Goal: Task Accomplishment & Management: Manage account settings

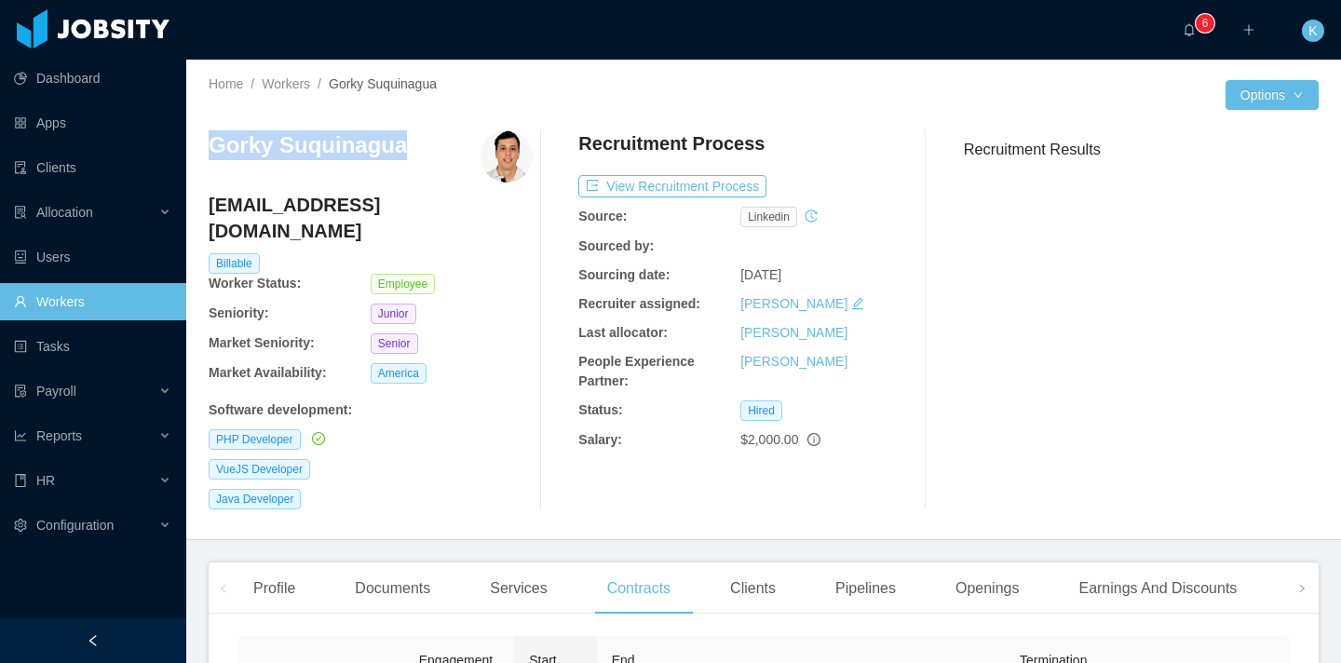
click at [41, 298] on link "Workers" at bounding box center [92, 301] width 157 height 37
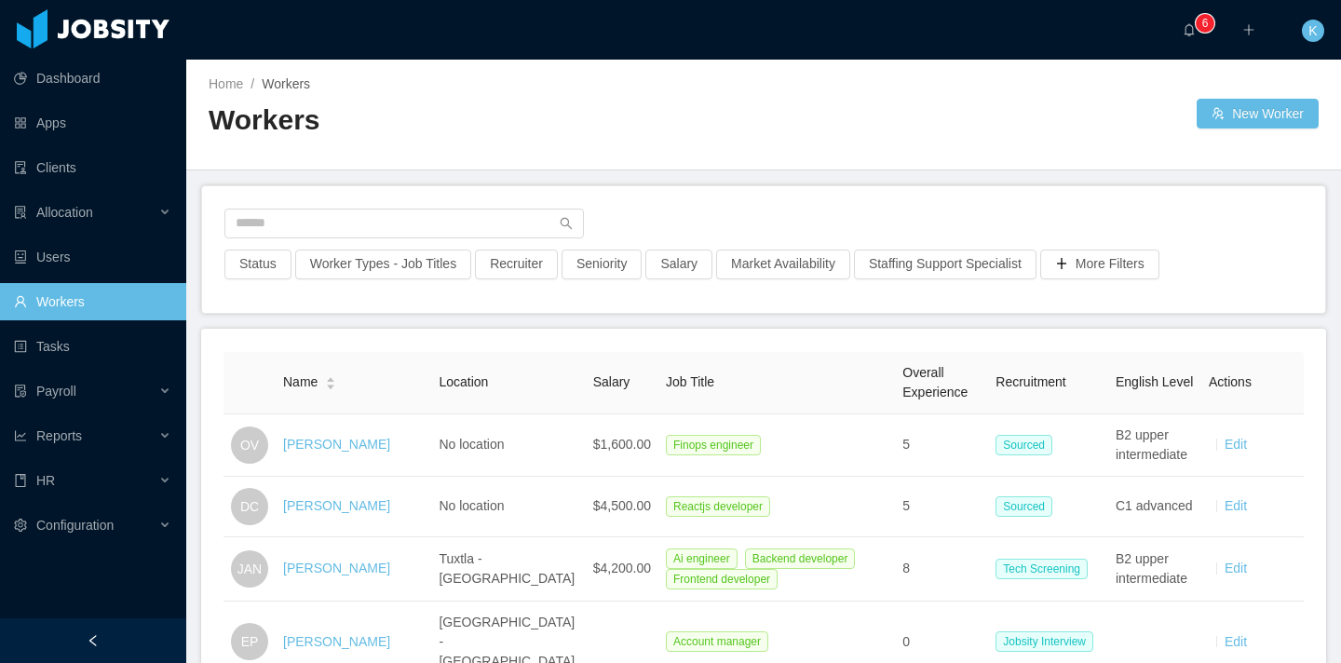
click at [383, 239] on div at bounding box center [763, 229] width 1078 height 41
click at [376, 224] on input "text" at bounding box center [403, 224] width 359 height 30
paste input "**********"
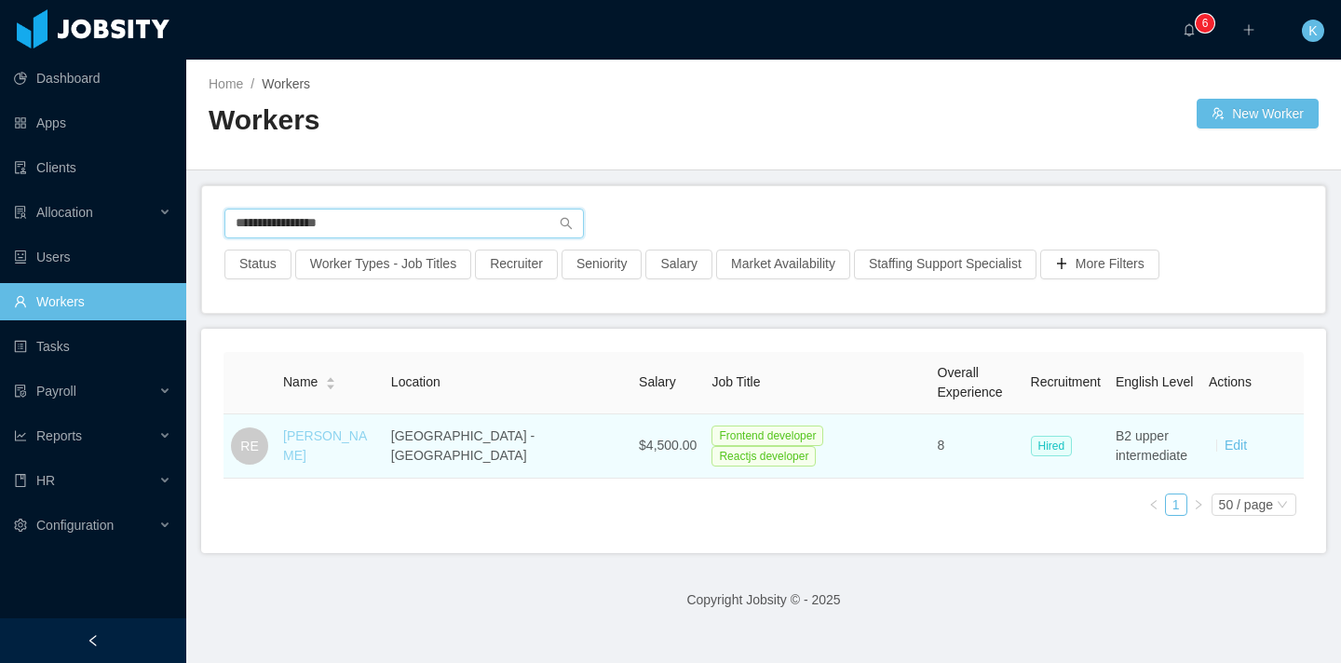
type input "**********"
click at [357, 443] on link "[PERSON_NAME]" at bounding box center [325, 445] width 84 height 34
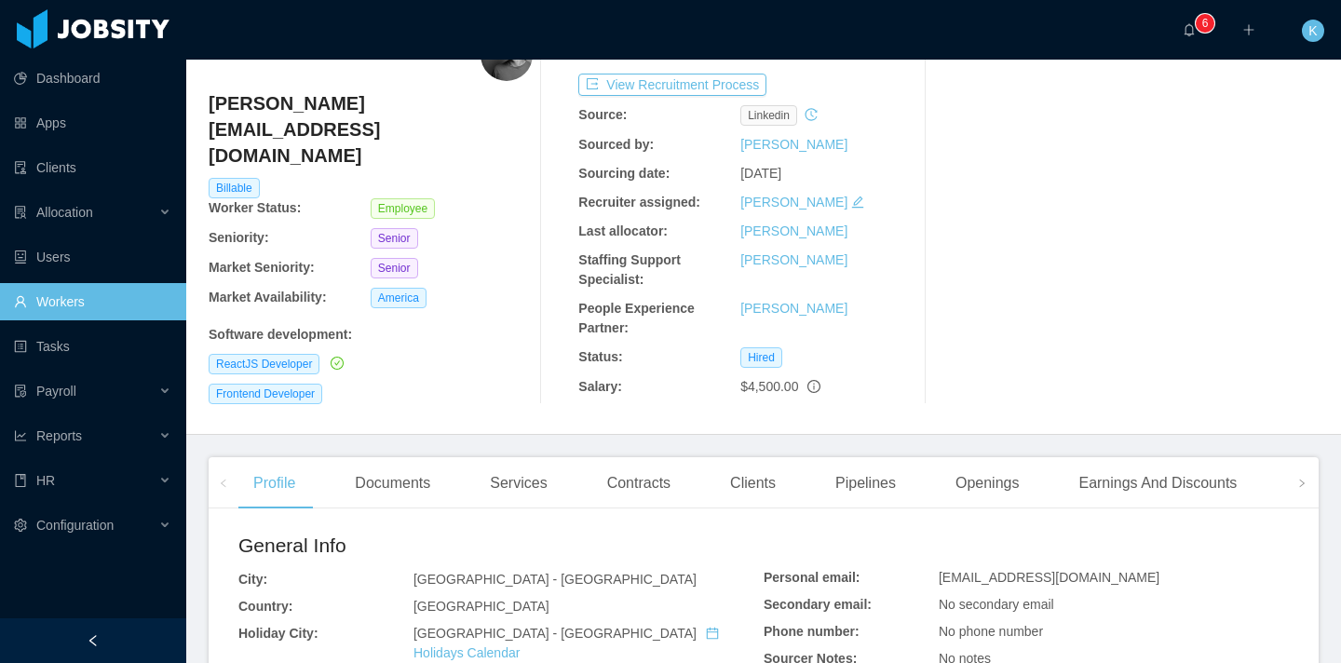
scroll to position [197, 0]
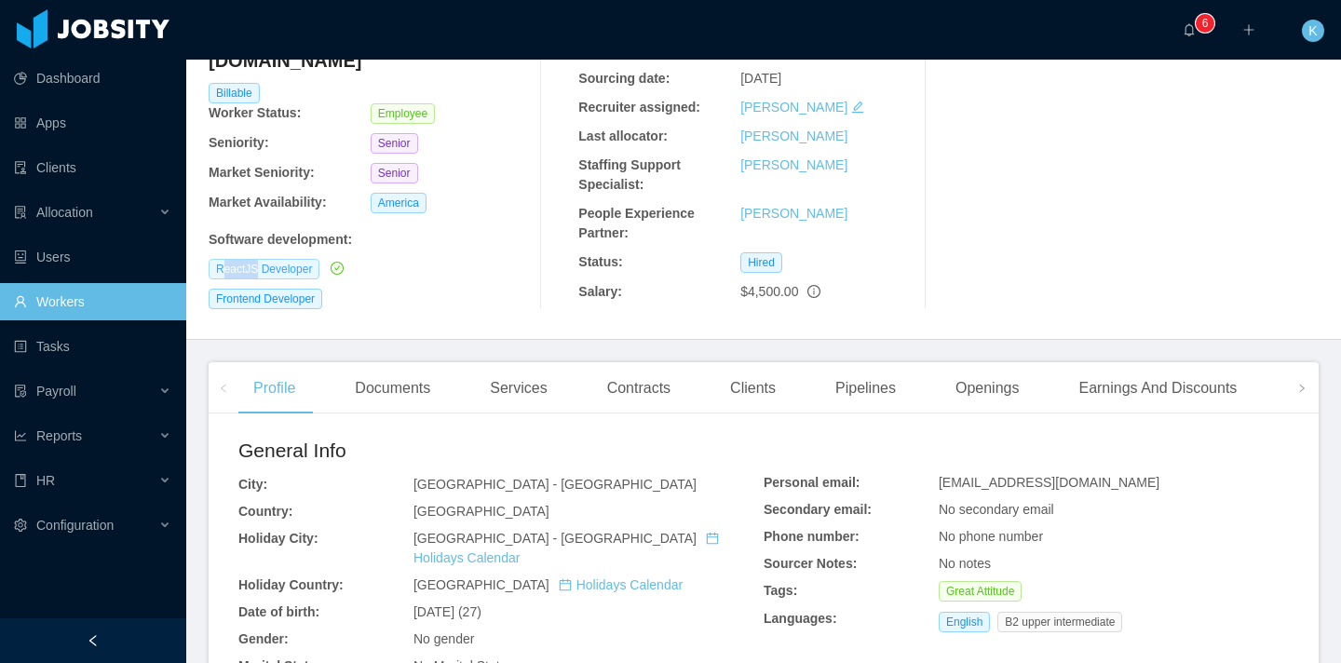
drag, startPoint x: 220, startPoint y: 217, endPoint x: 258, endPoint y: 220, distance: 38.3
click at [258, 259] on span "ReactJS Developer" at bounding box center [264, 269] width 111 height 20
drag, startPoint x: 255, startPoint y: 221, endPoint x: 214, endPoint y: 224, distance: 41.1
click at [214, 259] on span "ReactJS Developer" at bounding box center [264, 269] width 111 height 20
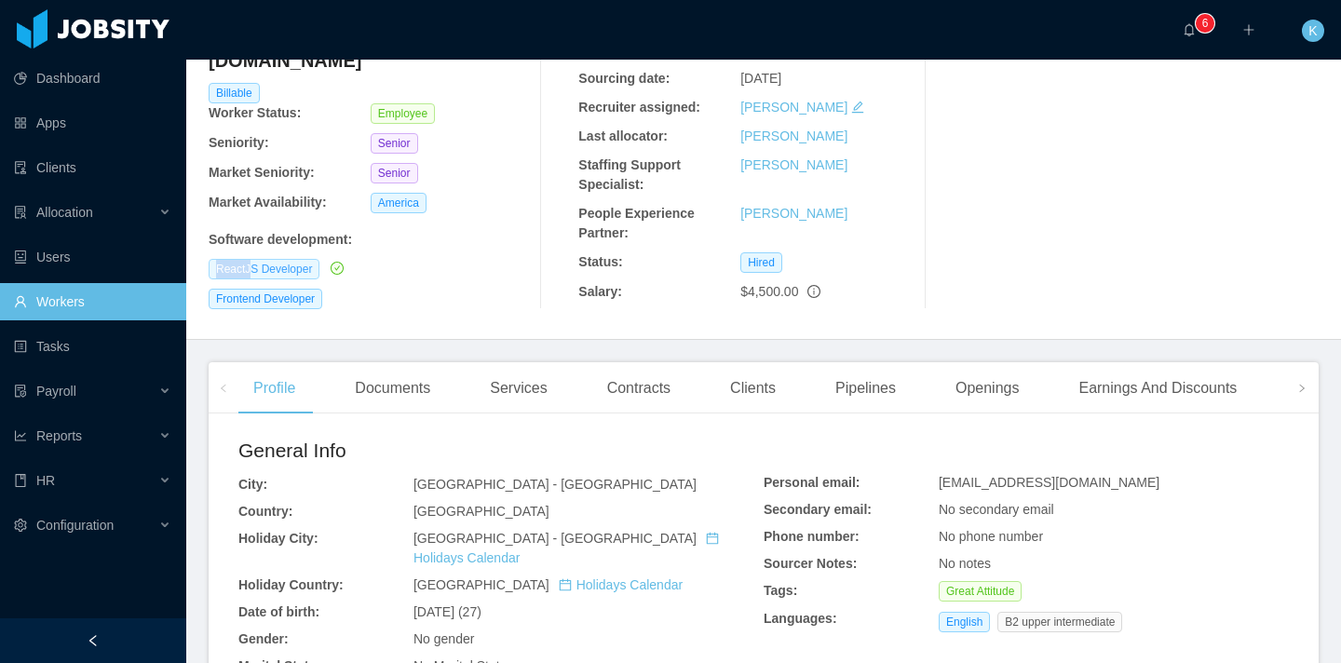
click at [215, 259] on span "ReactJS Developer" at bounding box center [264, 269] width 111 height 20
drag, startPoint x: 216, startPoint y: 221, endPoint x: 256, endPoint y: 223, distance: 40.1
click at [256, 259] on span "ReactJS Developer" at bounding box center [264, 269] width 111 height 20
click at [980, 399] on div "Openings" at bounding box center [988, 388] width 94 height 52
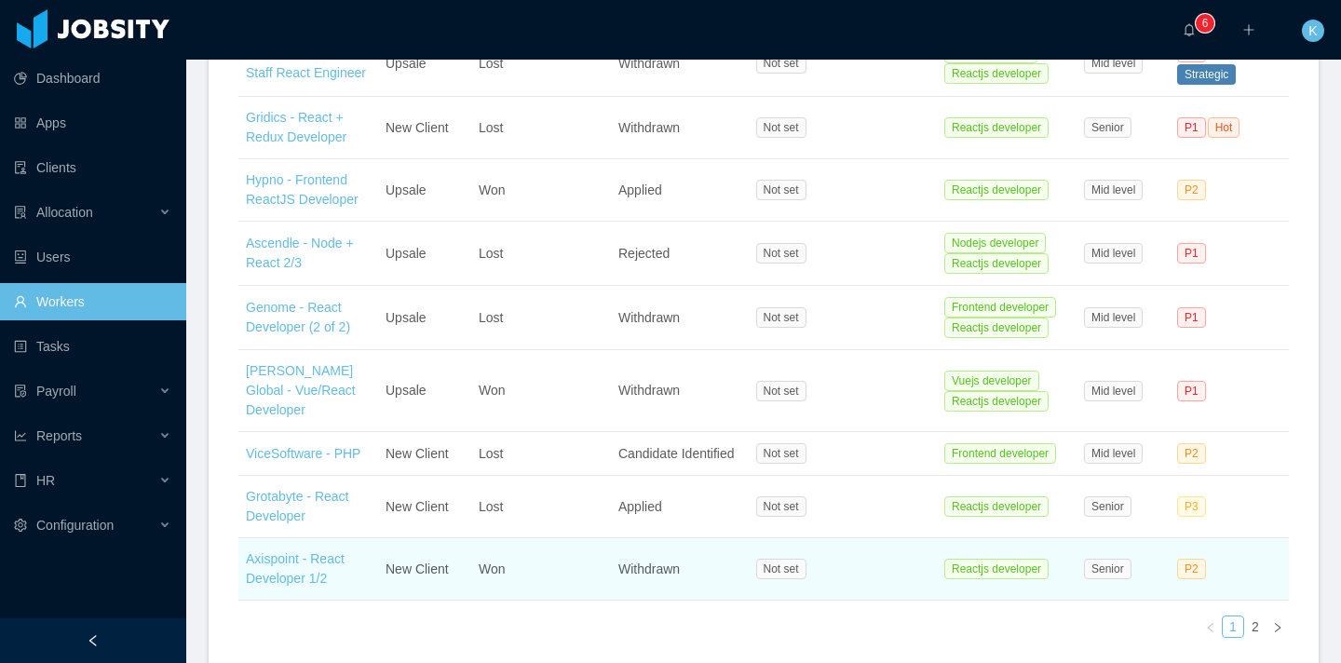
scroll to position [779, 0]
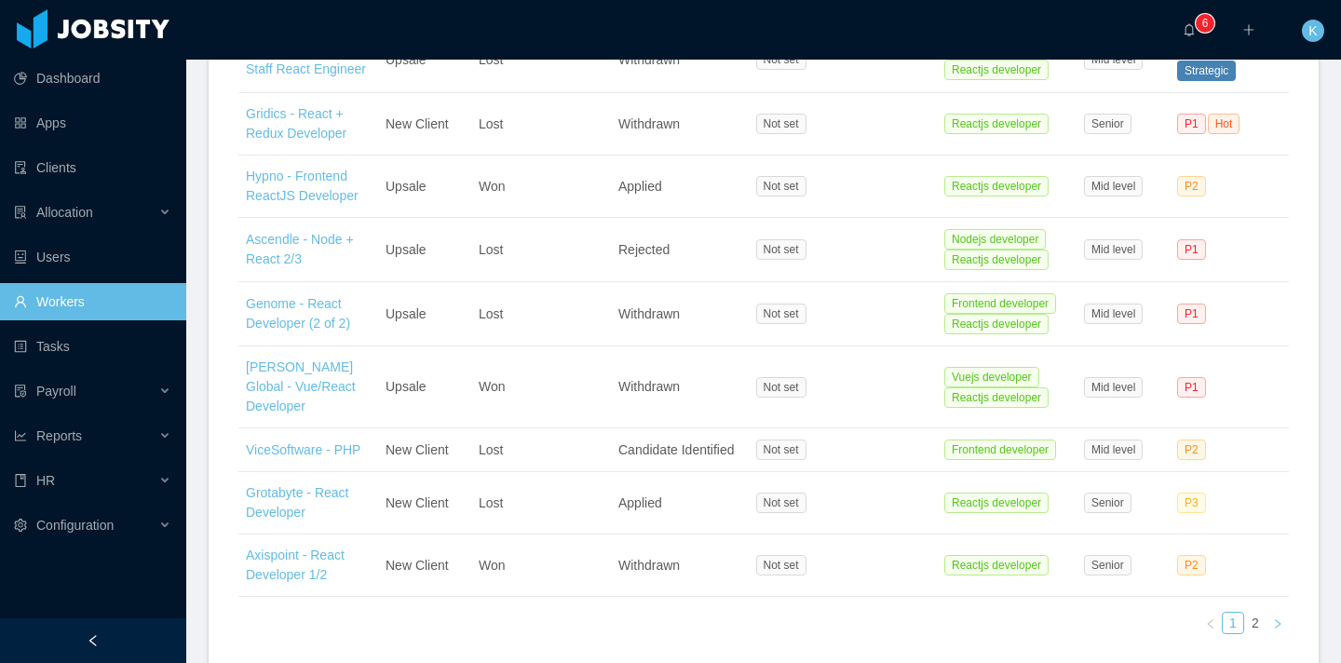
click at [1275, 618] on icon "icon: right" at bounding box center [1278, 622] width 6 height 9
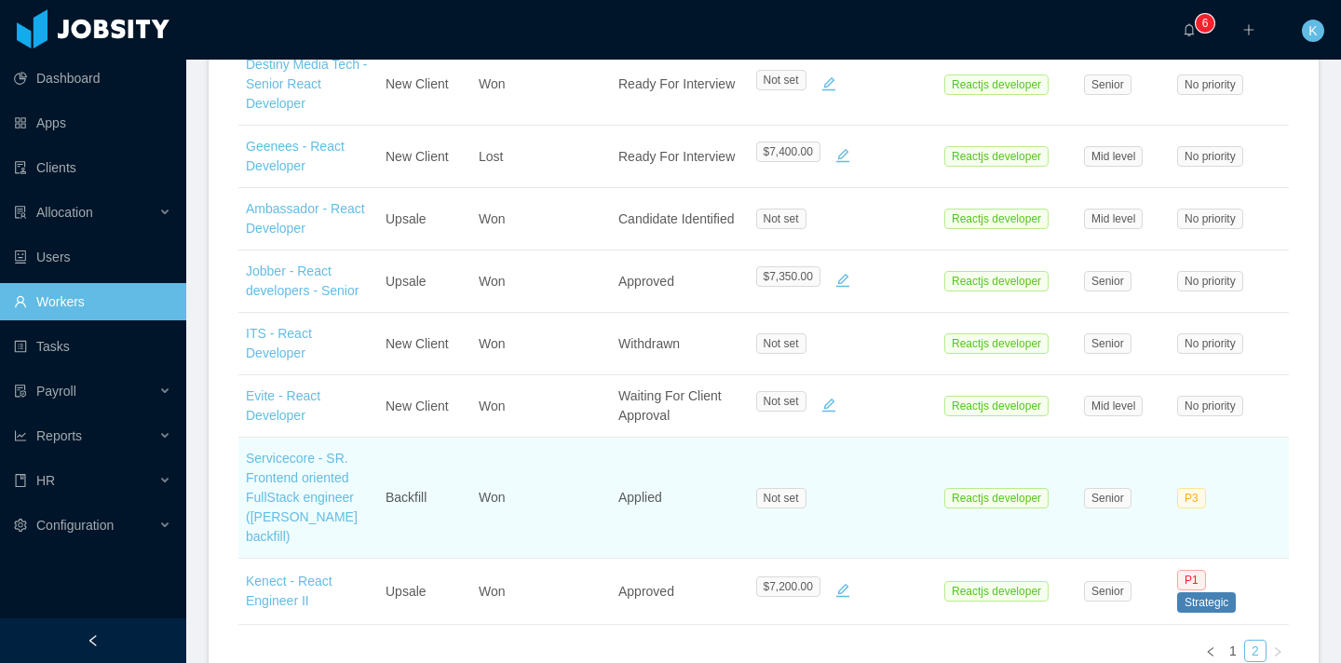
scroll to position [780, 0]
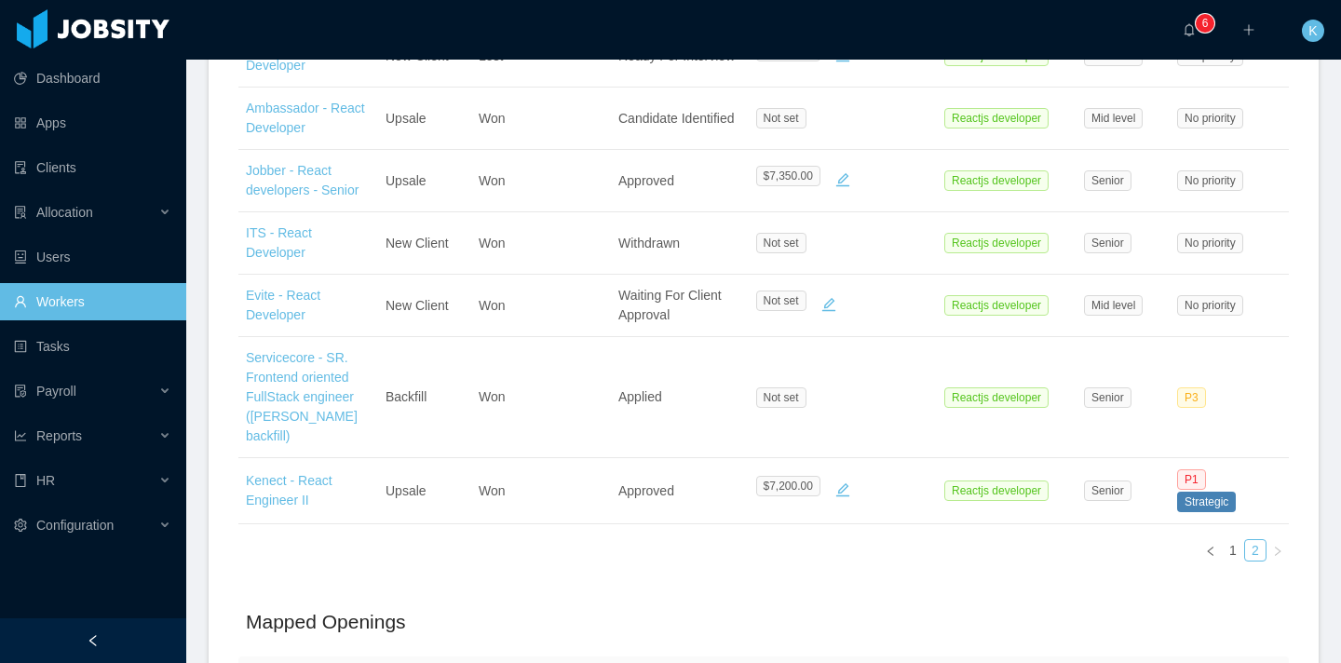
click at [86, 306] on link "Workers" at bounding box center [92, 301] width 157 height 37
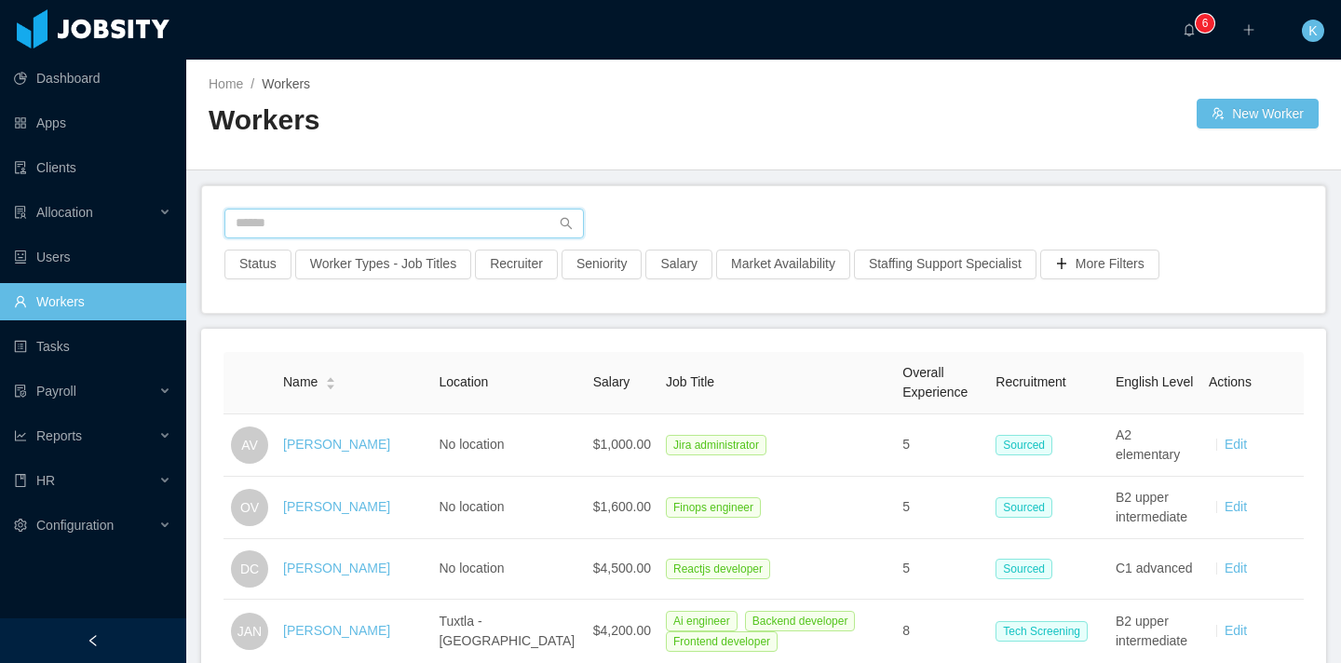
click at [468, 229] on input "text" at bounding box center [403, 224] width 359 height 30
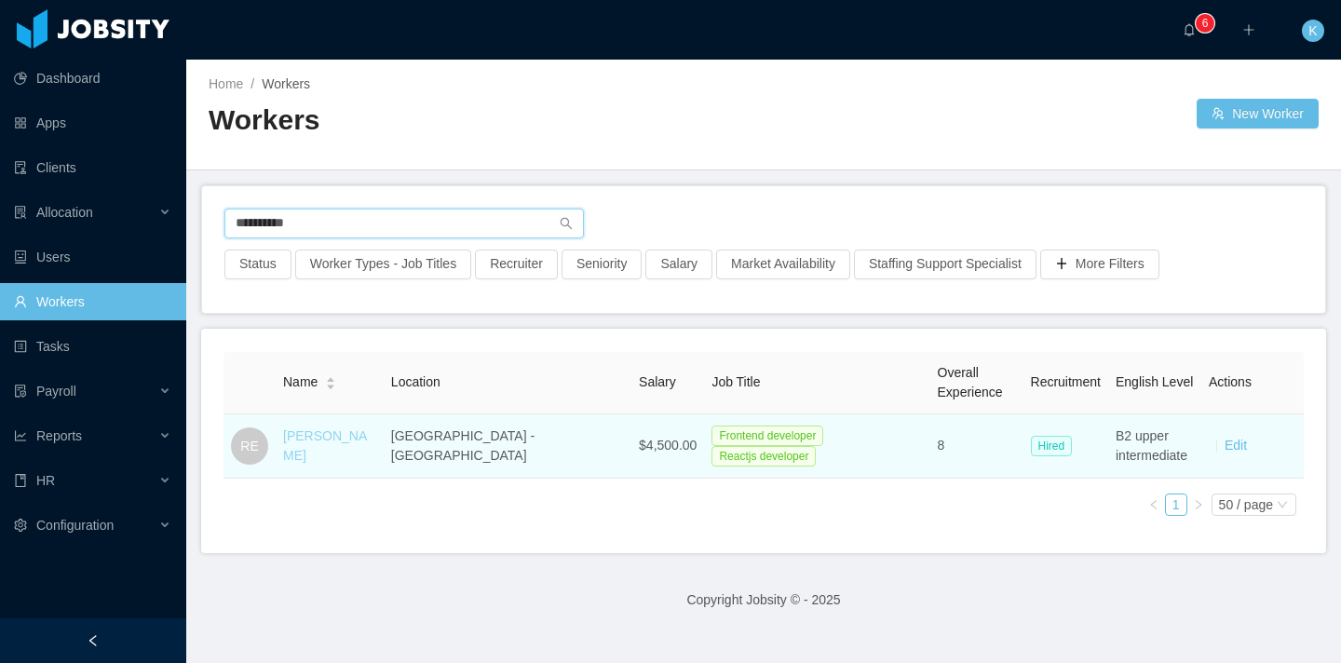
type input "**********"
click at [353, 441] on link "[PERSON_NAME]" at bounding box center [325, 445] width 84 height 34
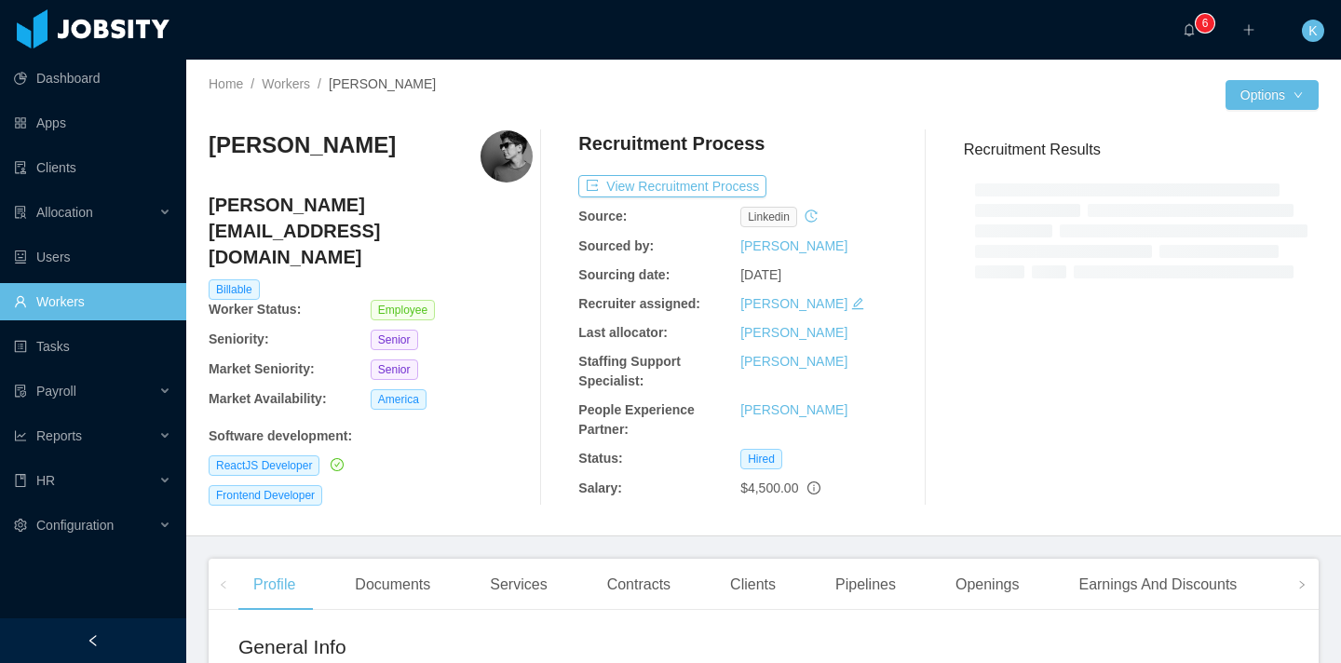
click at [626, 440] on div "Recruitment Process View Recruitment Process Source: linkedin Sourced by: [PERS…" at bounding box center [740, 317] width 324 height 375
click at [651, 549] on main "Home / Workers / [PERSON_NAME] / Options [PERSON_NAME] [PERSON_NAME][EMAIL_ADDR…" at bounding box center [763, 361] width 1155 height 603
click at [652, 568] on div "Contracts" at bounding box center [638, 585] width 93 height 52
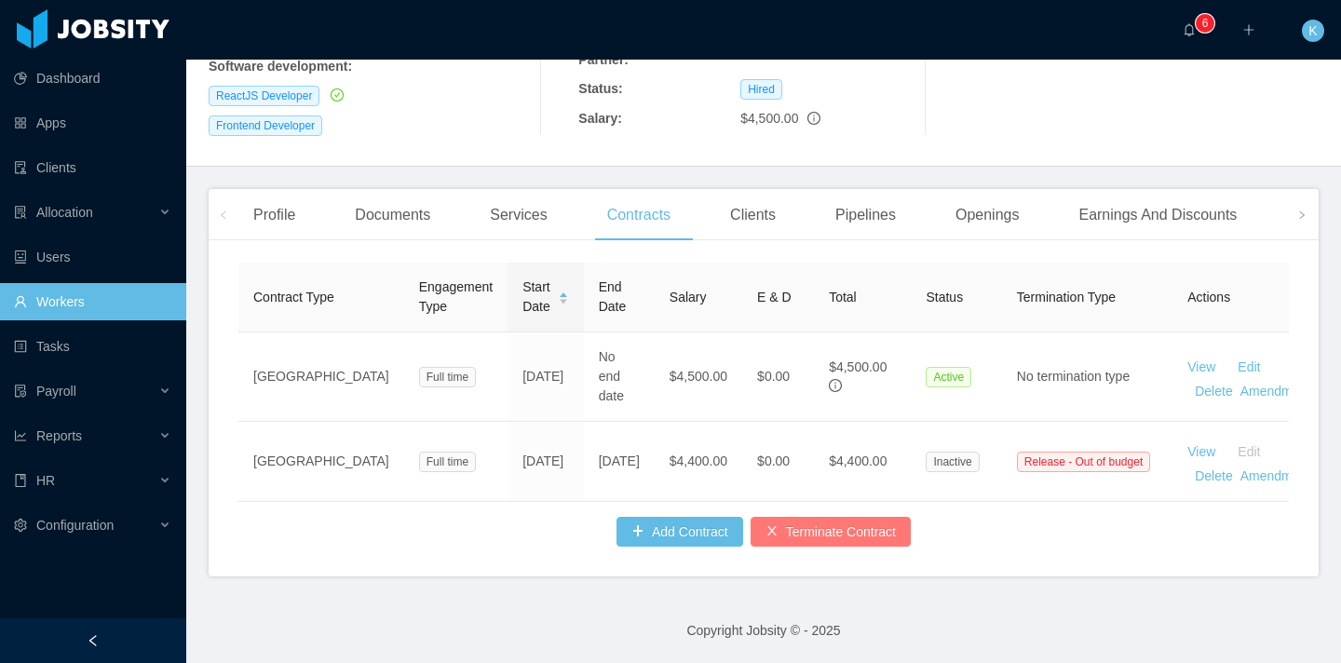
scroll to position [386, 0]
click at [815, 530] on button "Terminate Contract" at bounding box center [831, 532] width 160 height 30
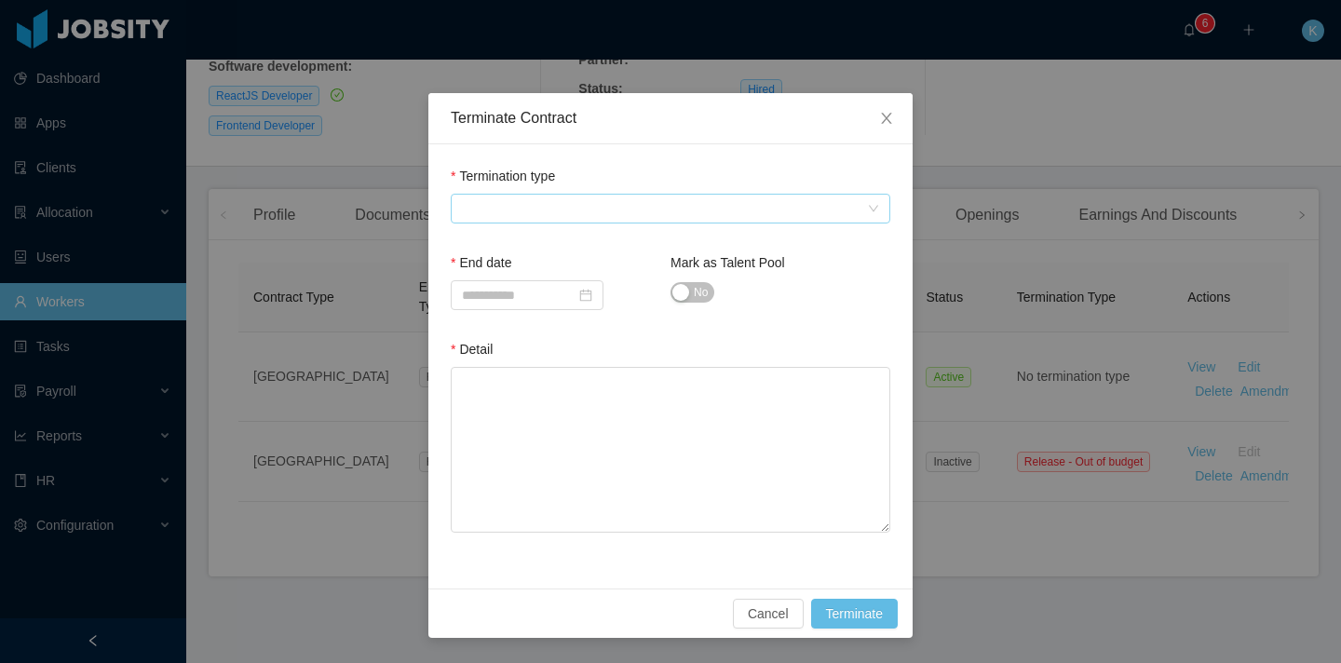
click at [571, 198] on span at bounding box center [664, 209] width 405 height 28
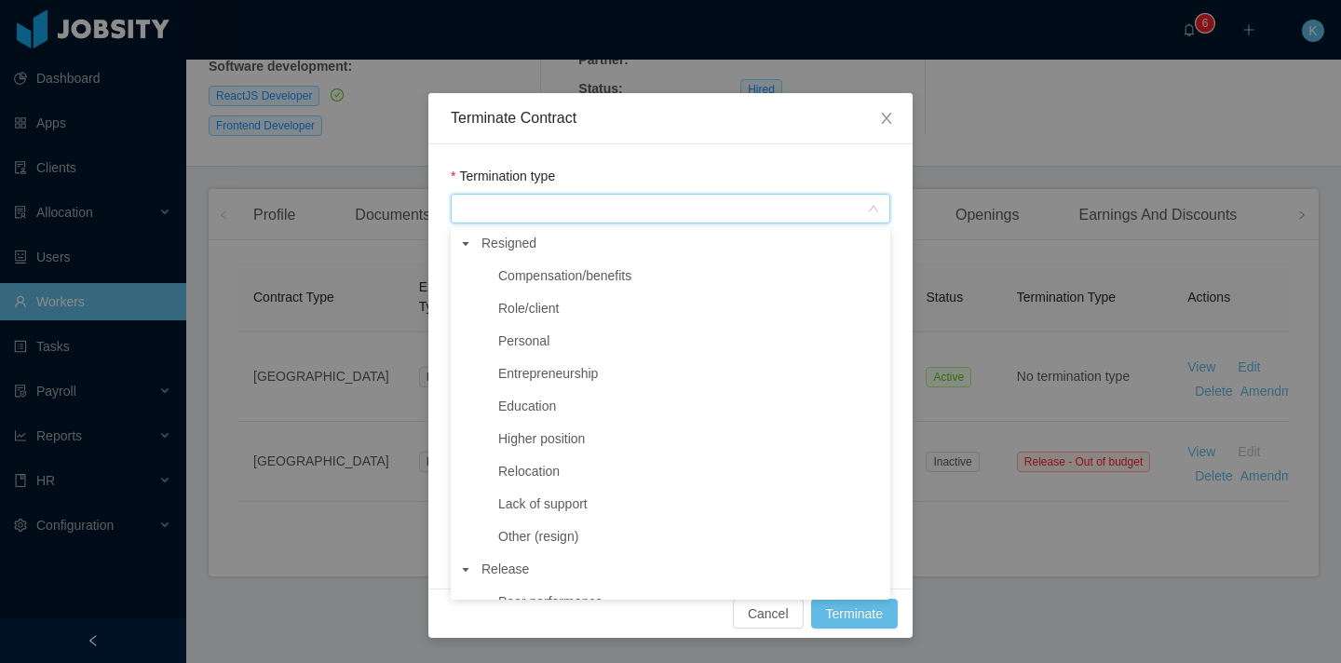
click at [481, 272] on span at bounding box center [482, 276] width 22 height 22
click at [517, 277] on span "Compensation/benefits" at bounding box center [564, 275] width 133 height 15
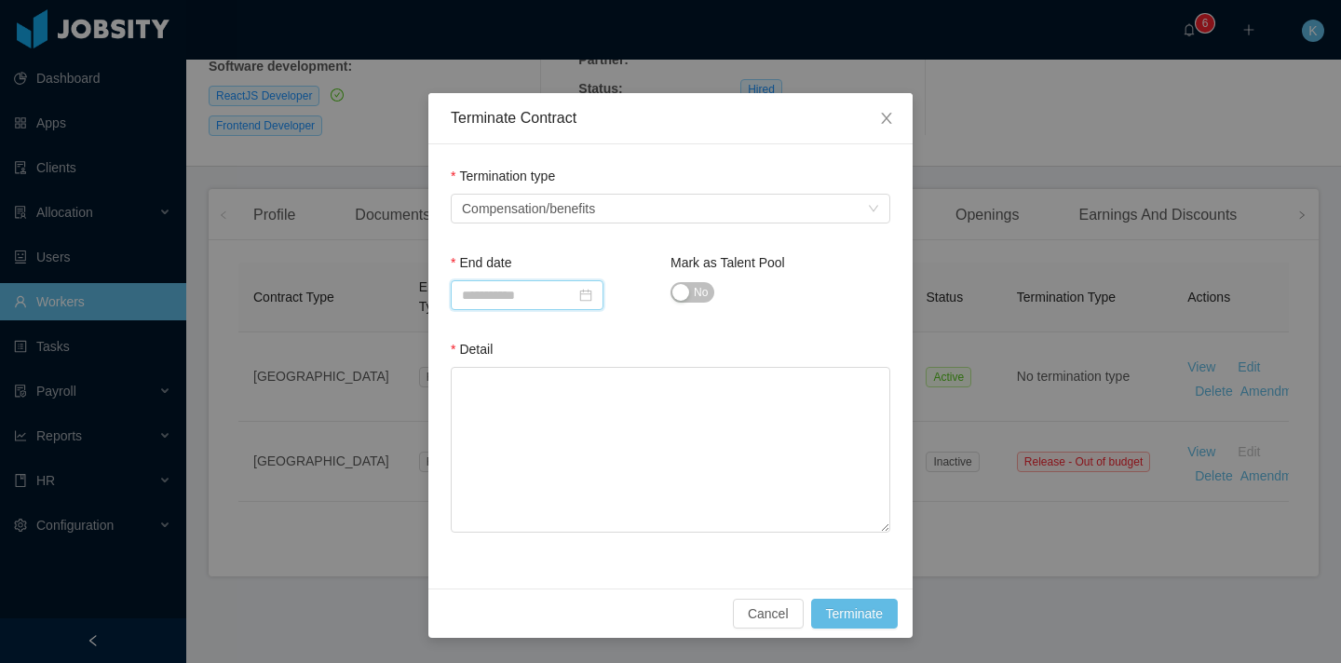
click at [499, 301] on input at bounding box center [527, 295] width 153 height 30
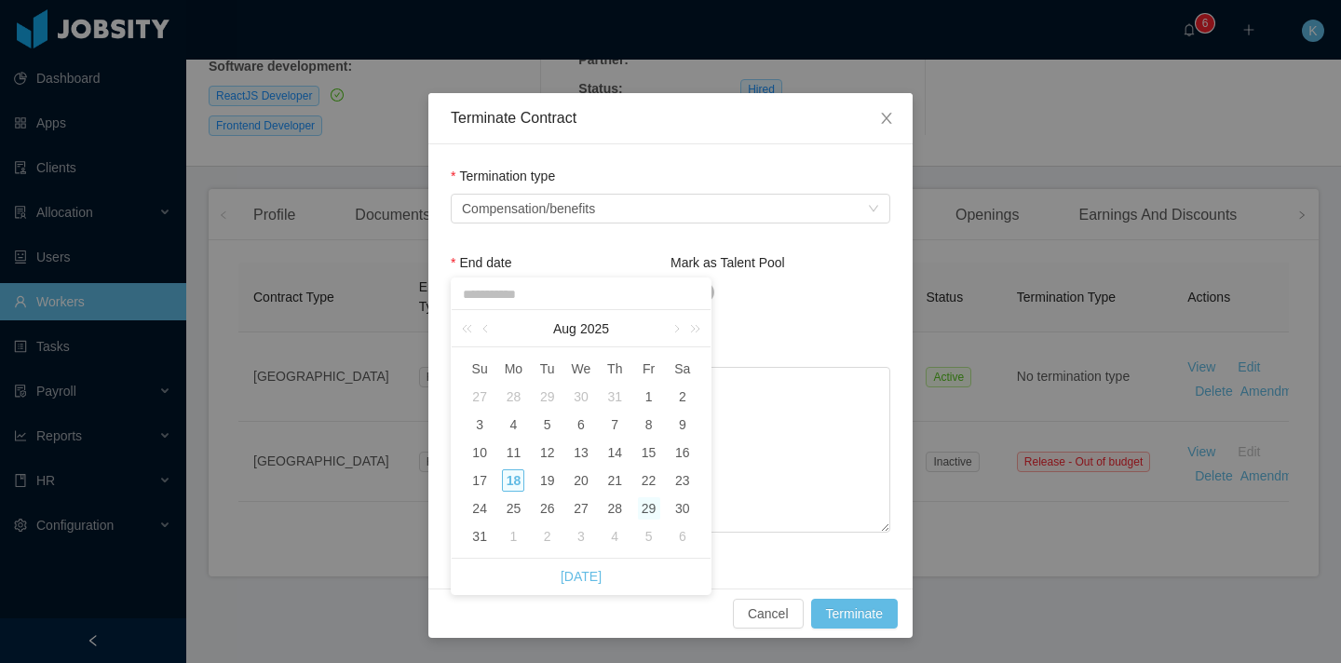
click at [638, 509] on div "29" at bounding box center [649, 508] width 22 height 22
type input "**********"
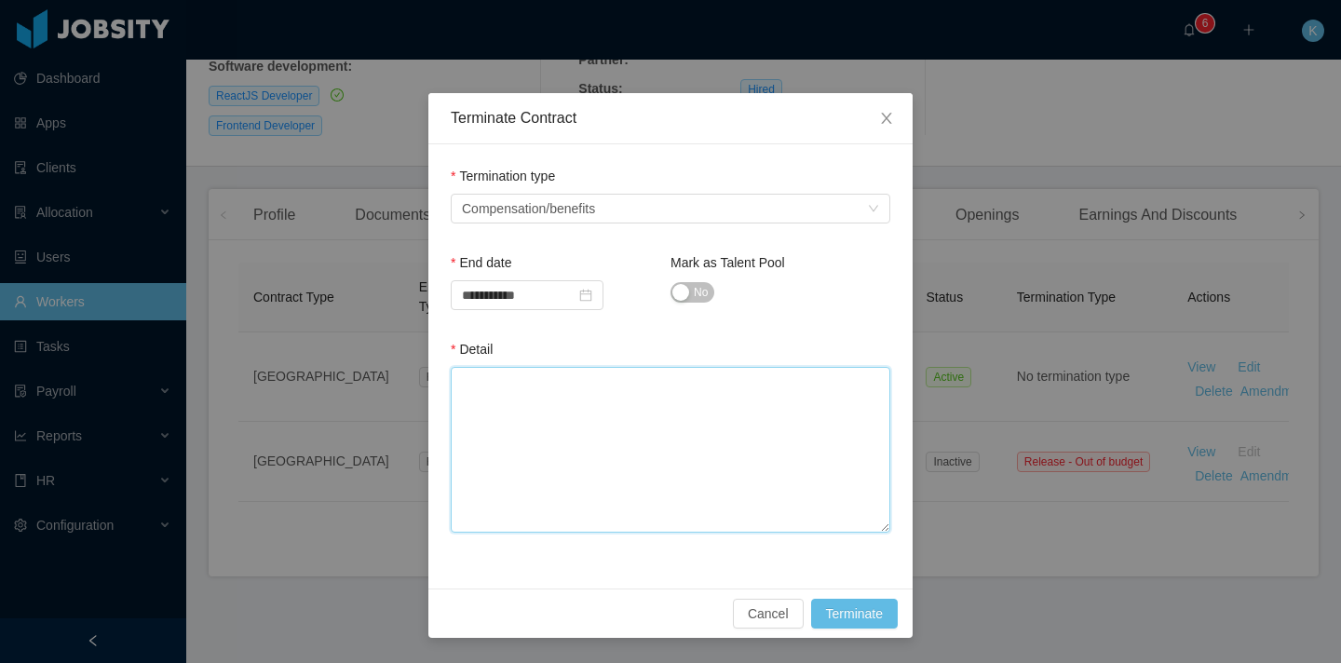
click at [532, 394] on textarea "Detail" at bounding box center [671, 450] width 440 height 166
click at [585, 421] on textarea "Detail" at bounding box center [671, 450] width 440 height 166
paste textarea "**********"
type textarea "**********"
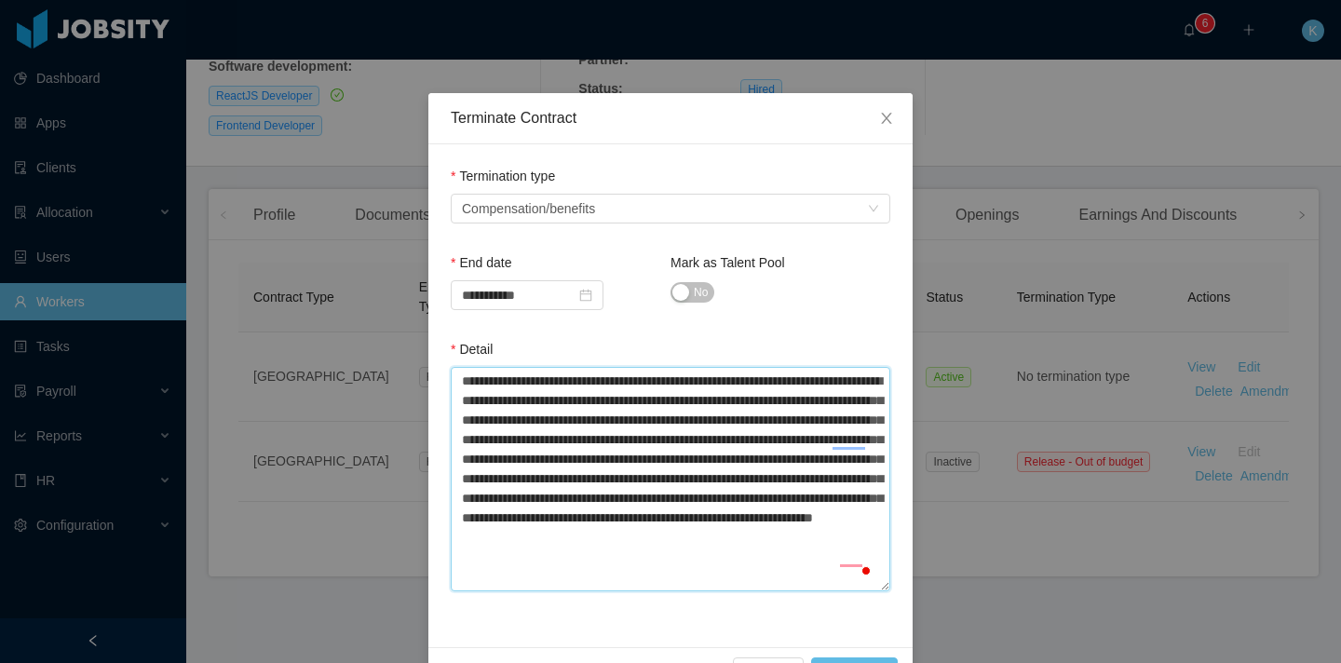
scroll to position [137, 0]
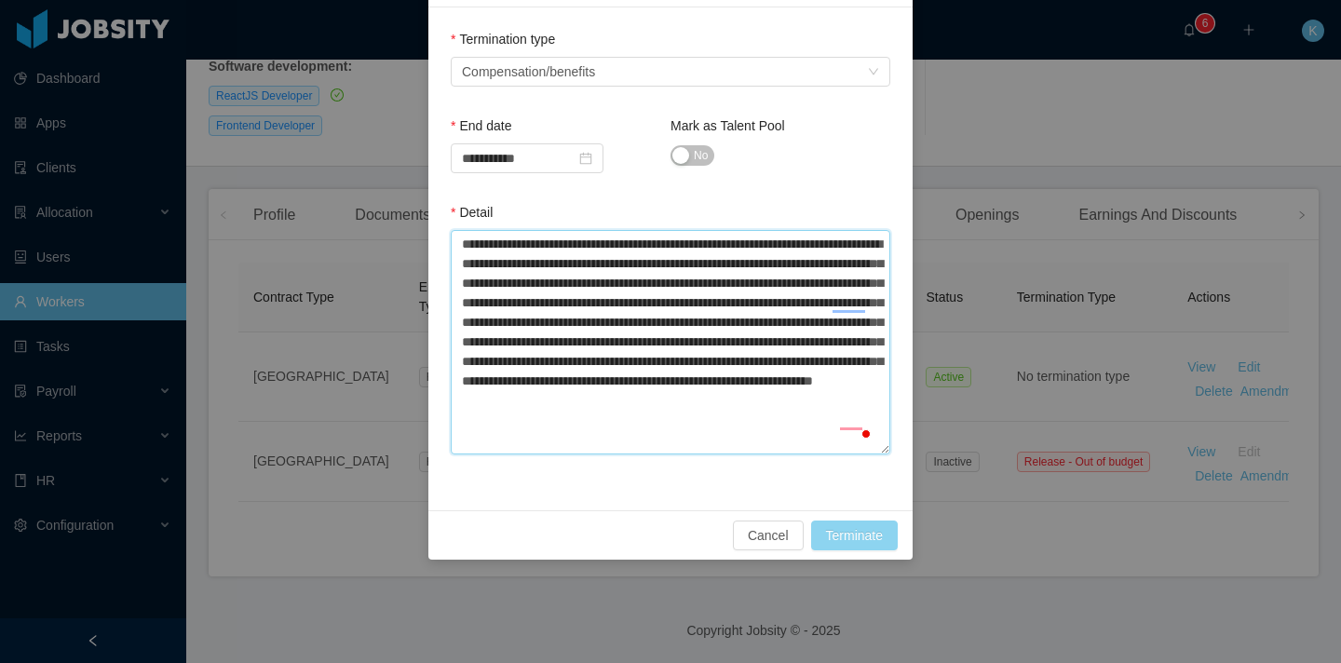
type textarea "**********"
click at [834, 535] on button "Terminate" at bounding box center [854, 536] width 87 height 30
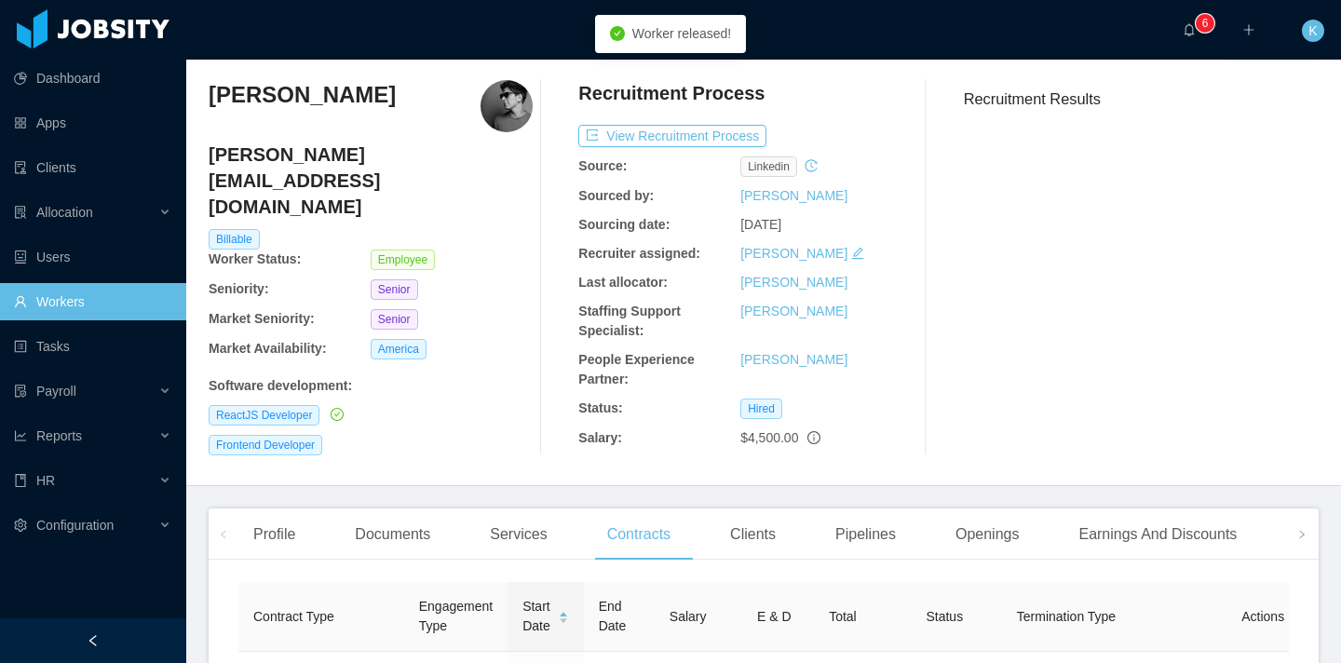
scroll to position [0, 0]
